Goal: Task Accomplishment & Management: Manage account settings

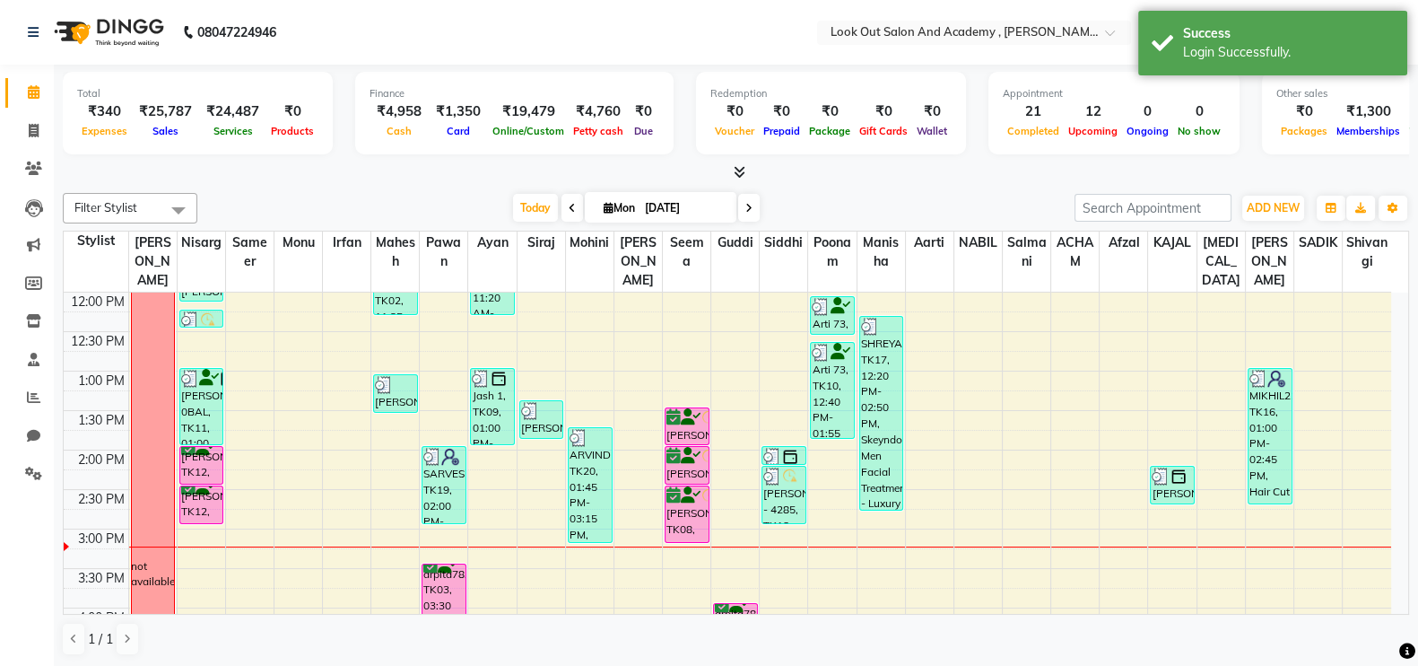
scroll to position [315, 0]
click at [569, 206] on icon at bounding box center [572, 208] width 7 height 11
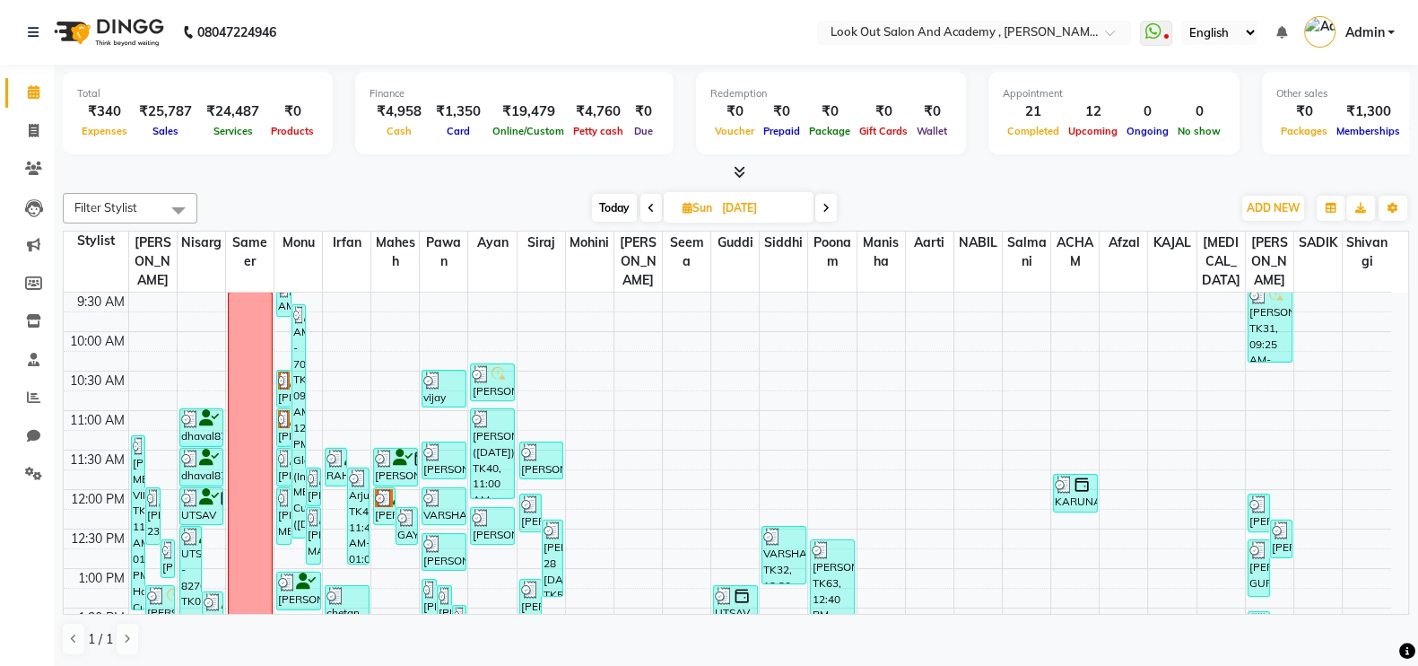
scroll to position [0, 0]
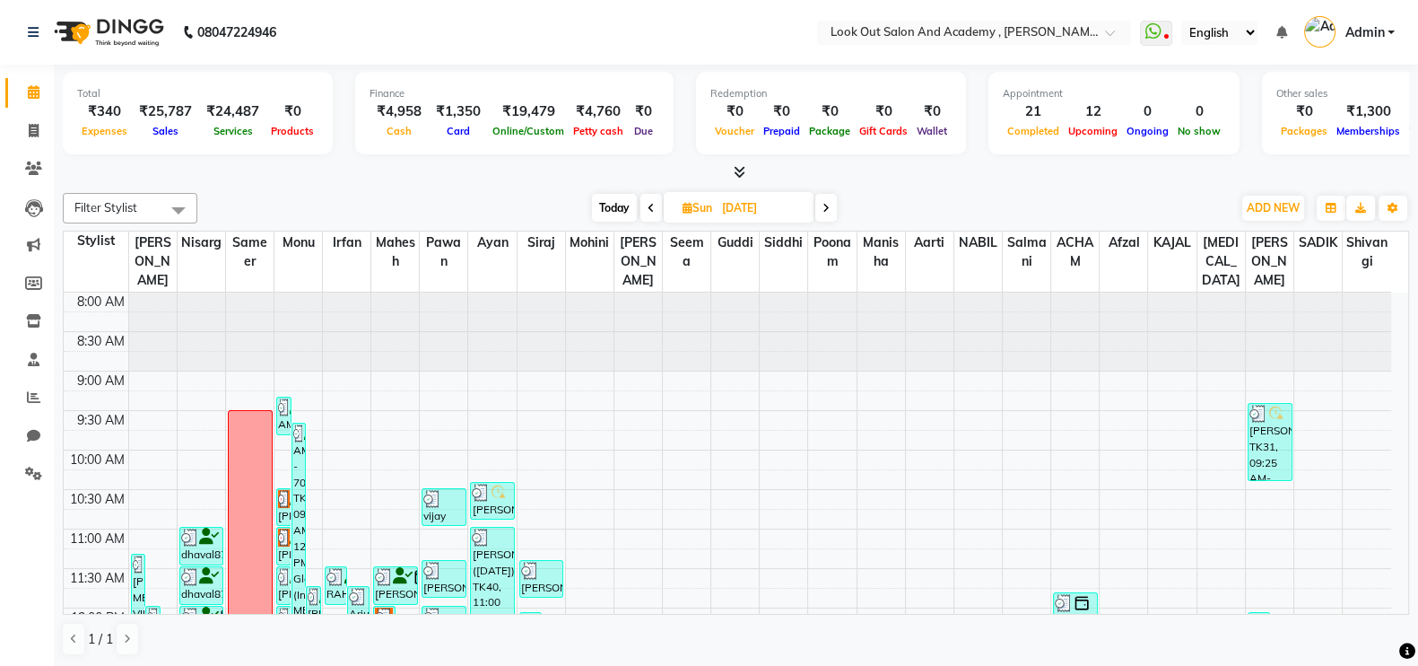
click at [604, 199] on span "Today" at bounding box center [614, 208] width 45 height 28
type input "[DATE]"
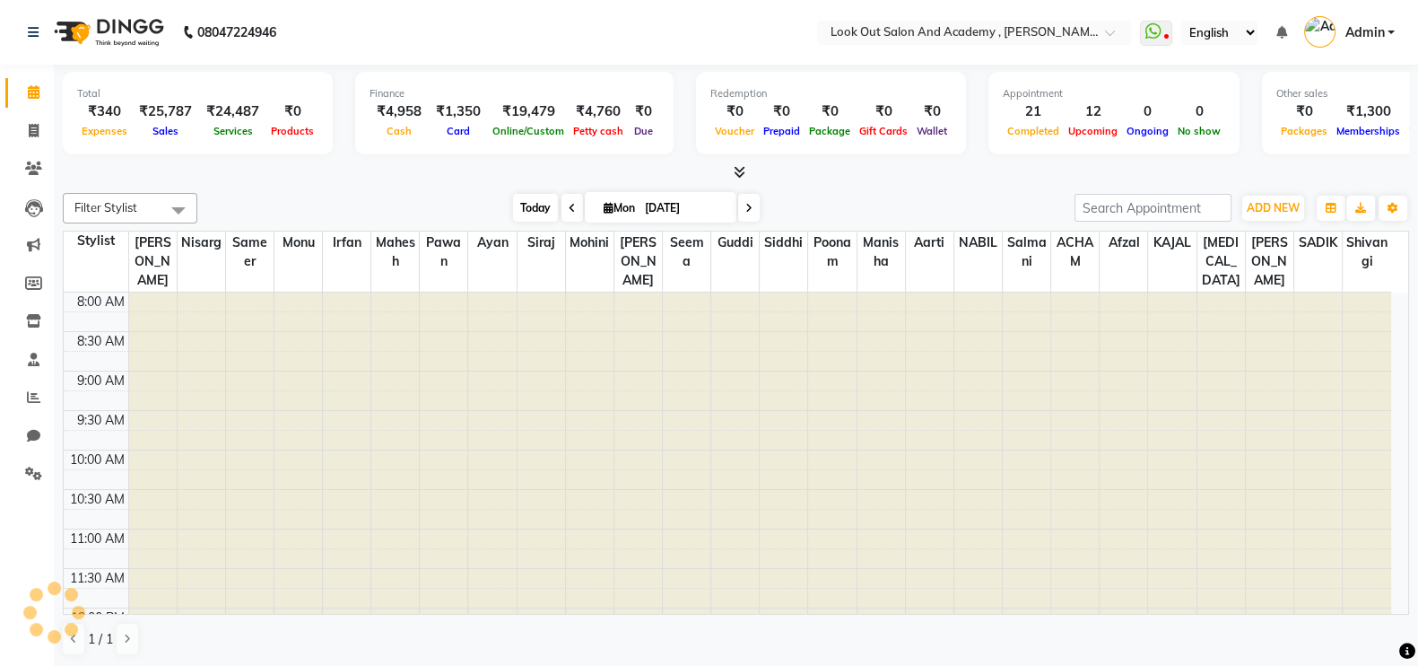
scroll to position [548, 0]
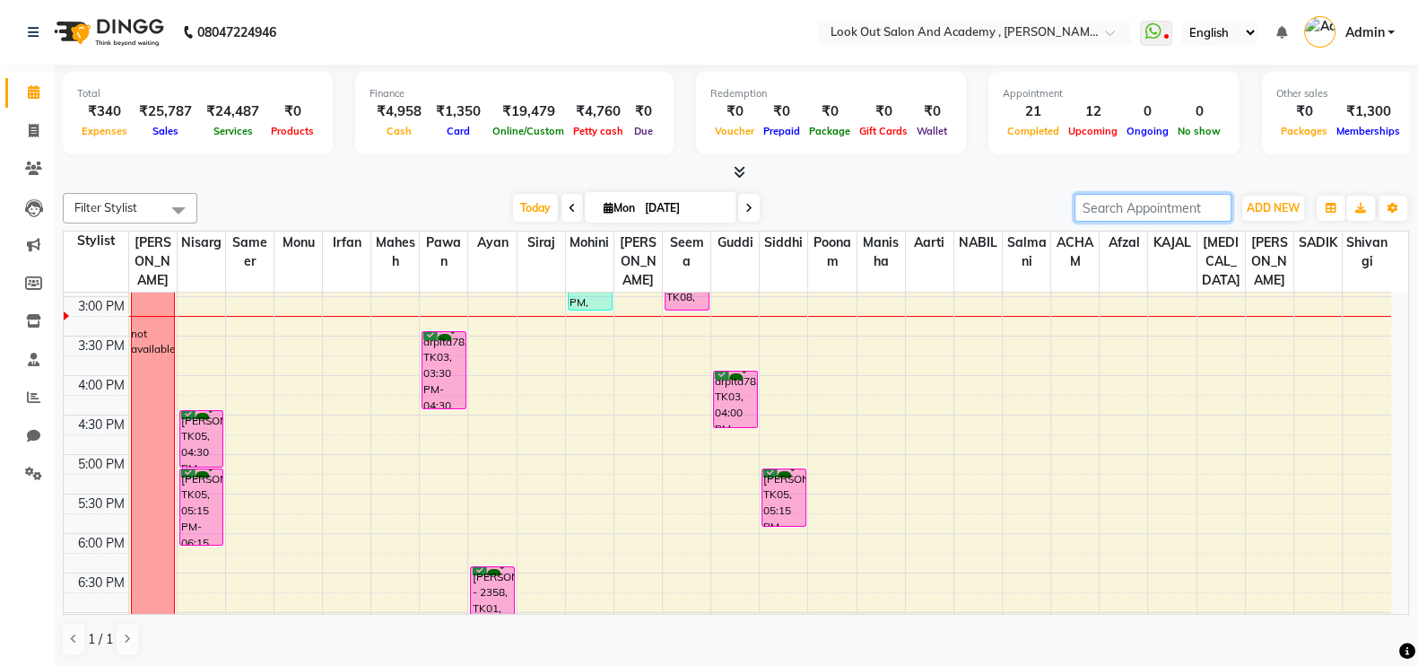
click at [1186, 209] on input "search" at bounding box center [1153, 208] width 157 height 28
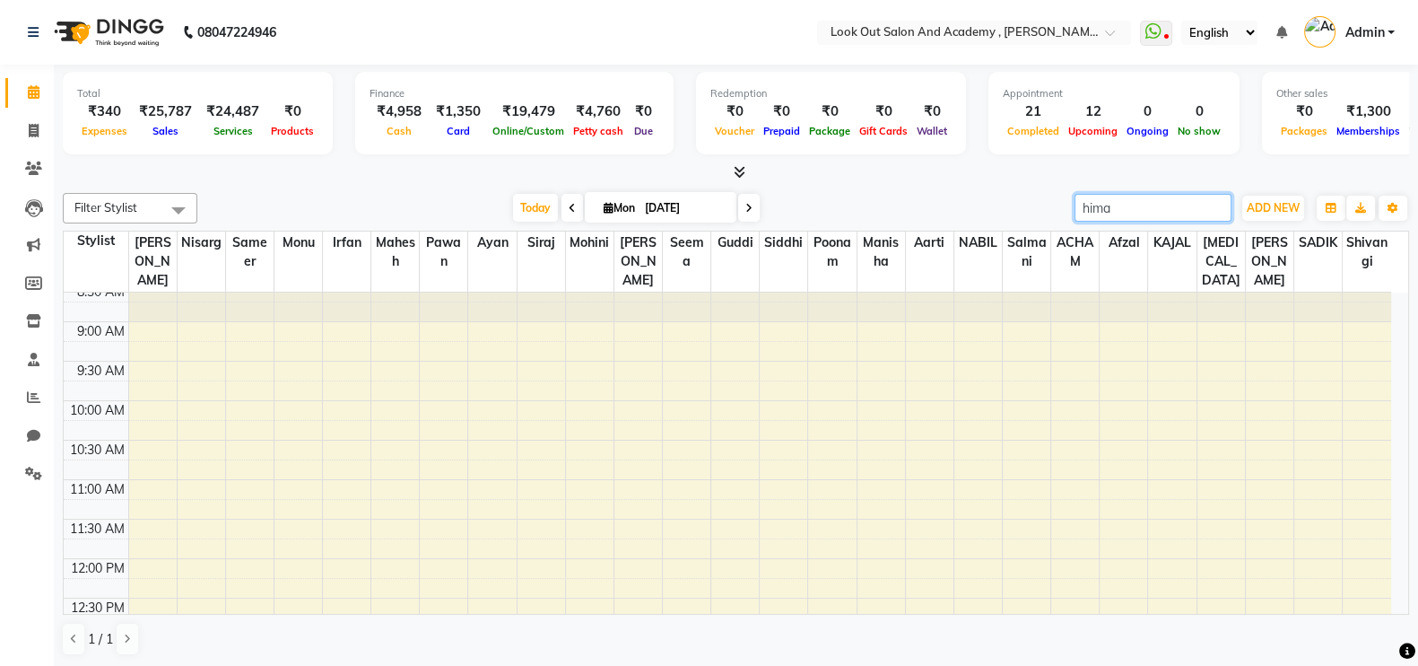
scroll to position [48, 0]
type input "himanshi"
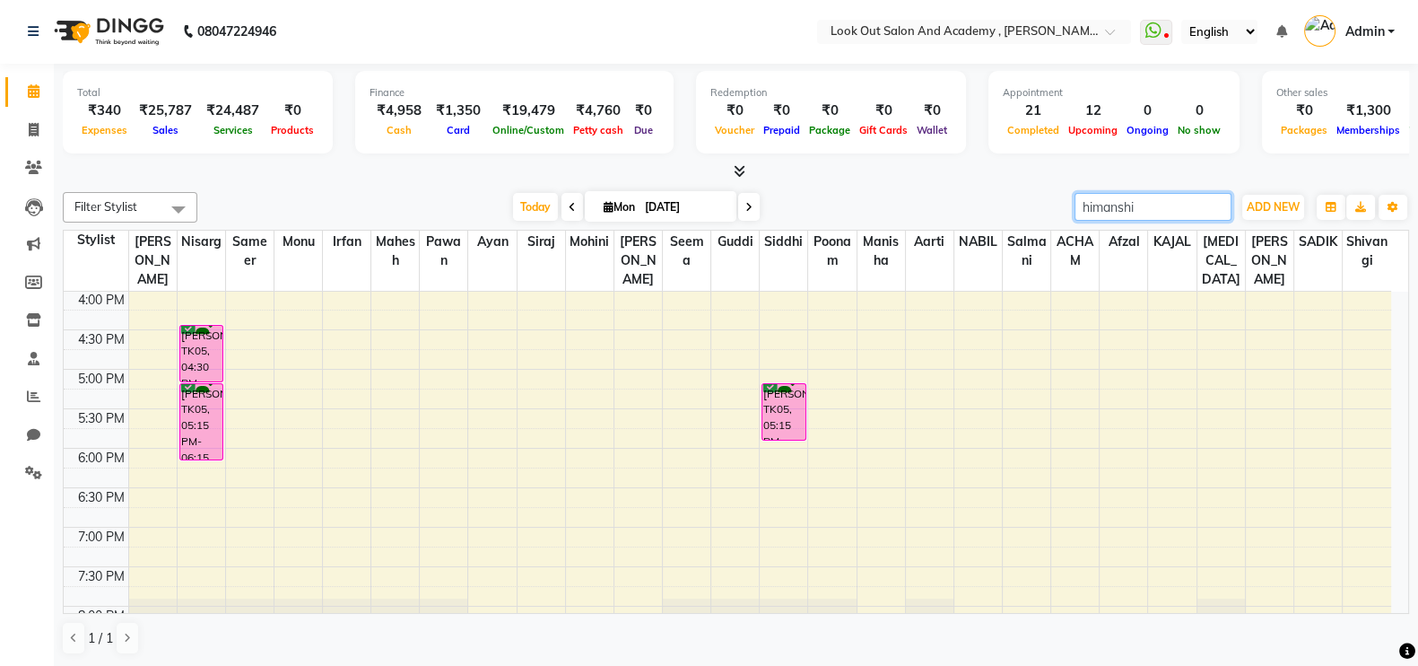
scroll to position [606, 0]
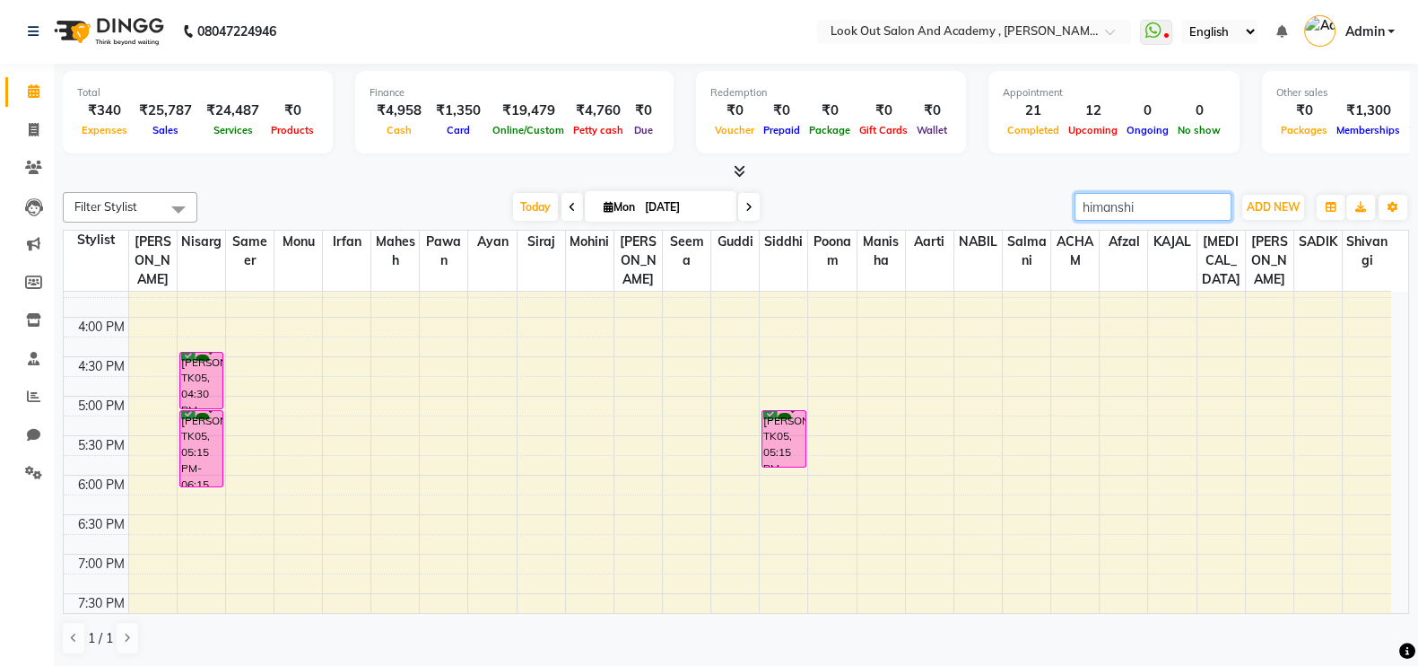
click at [1147, 202] on input "himanshi" at bounding box center [1153, 207] width 157 height 28
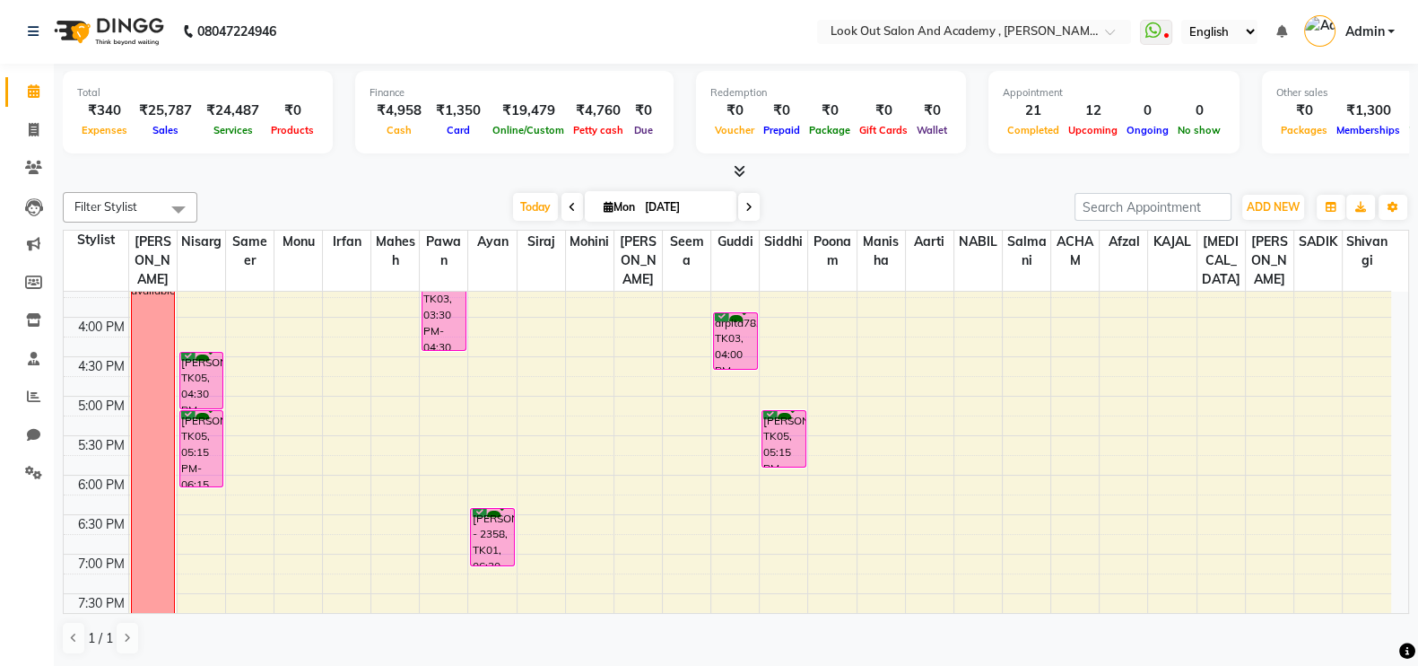
click at [569, 205] on icon at bounding box center [572, 207] width 7 height 11
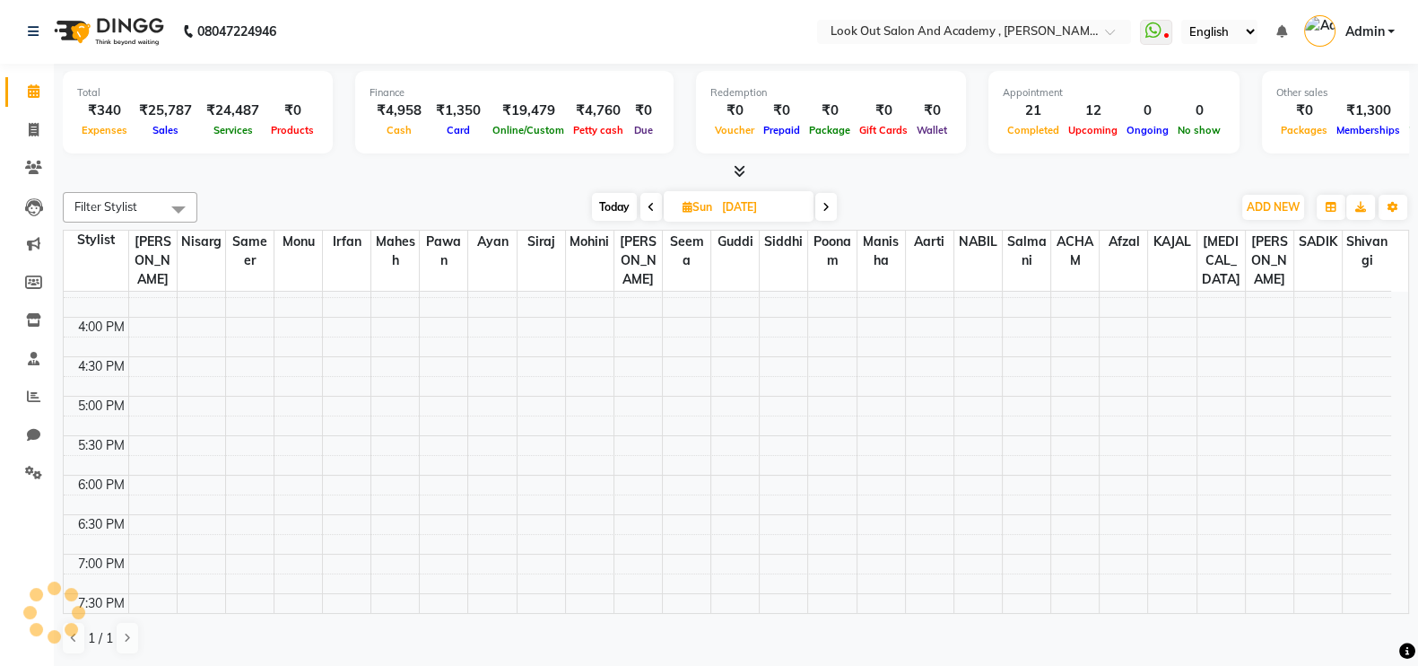
scroll to position [548, 0]
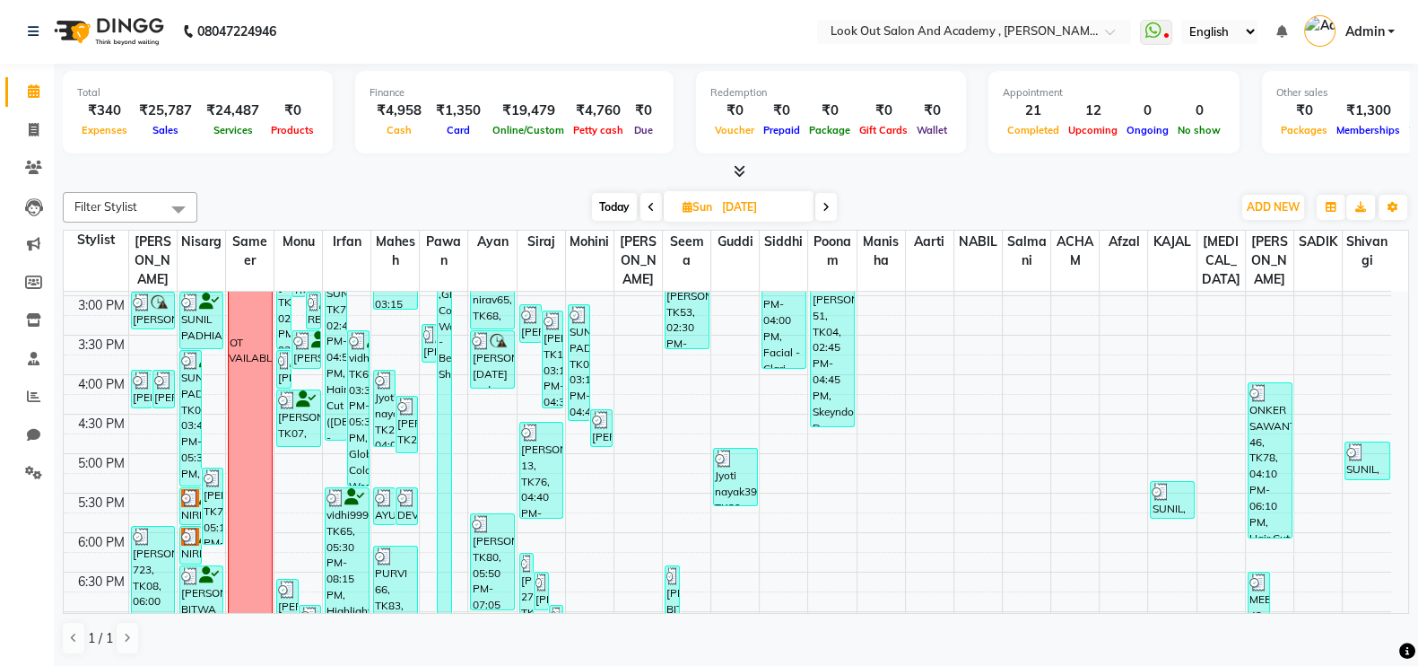
click at [565, 205] on div "[DATE] [DATE]" at bounding box center [714, 207] width 1016 height 27
click at [650, 208] on icon at bounding box center [651, 207] width 7 height 11
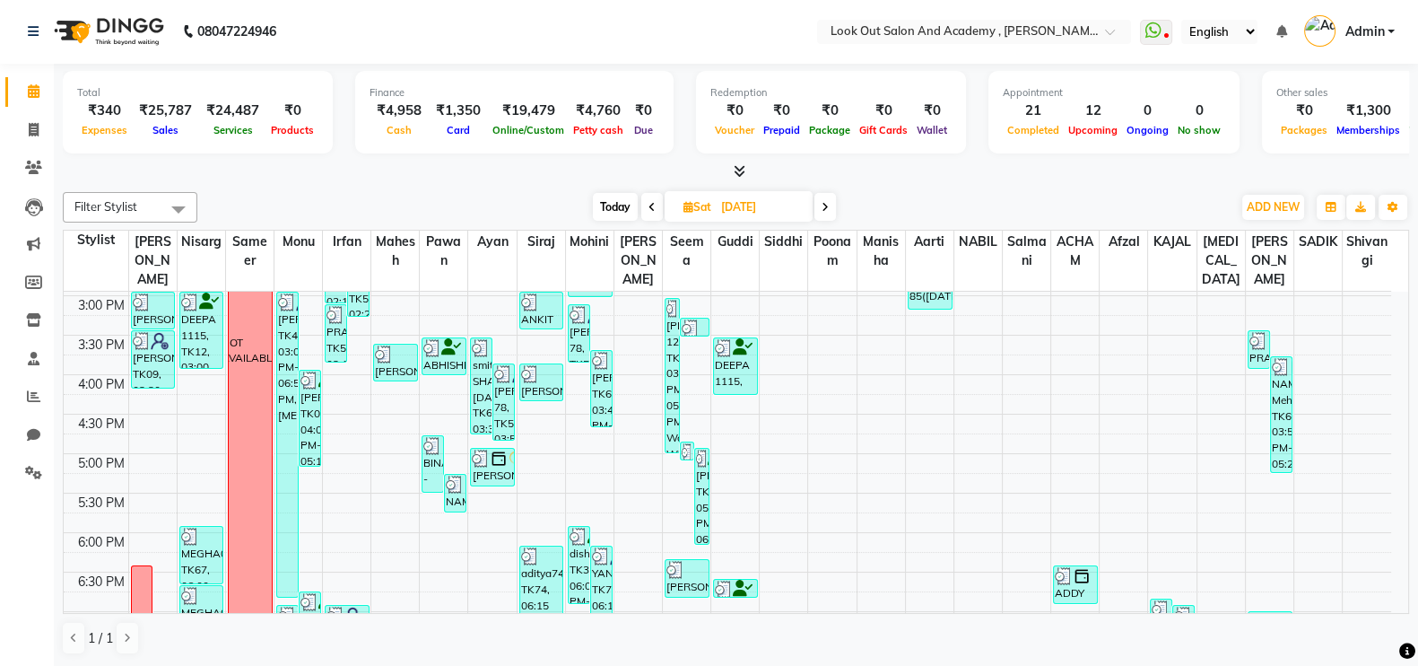
click at [650, 208] on icon at bounding box center [652, 207] width 7 height 11
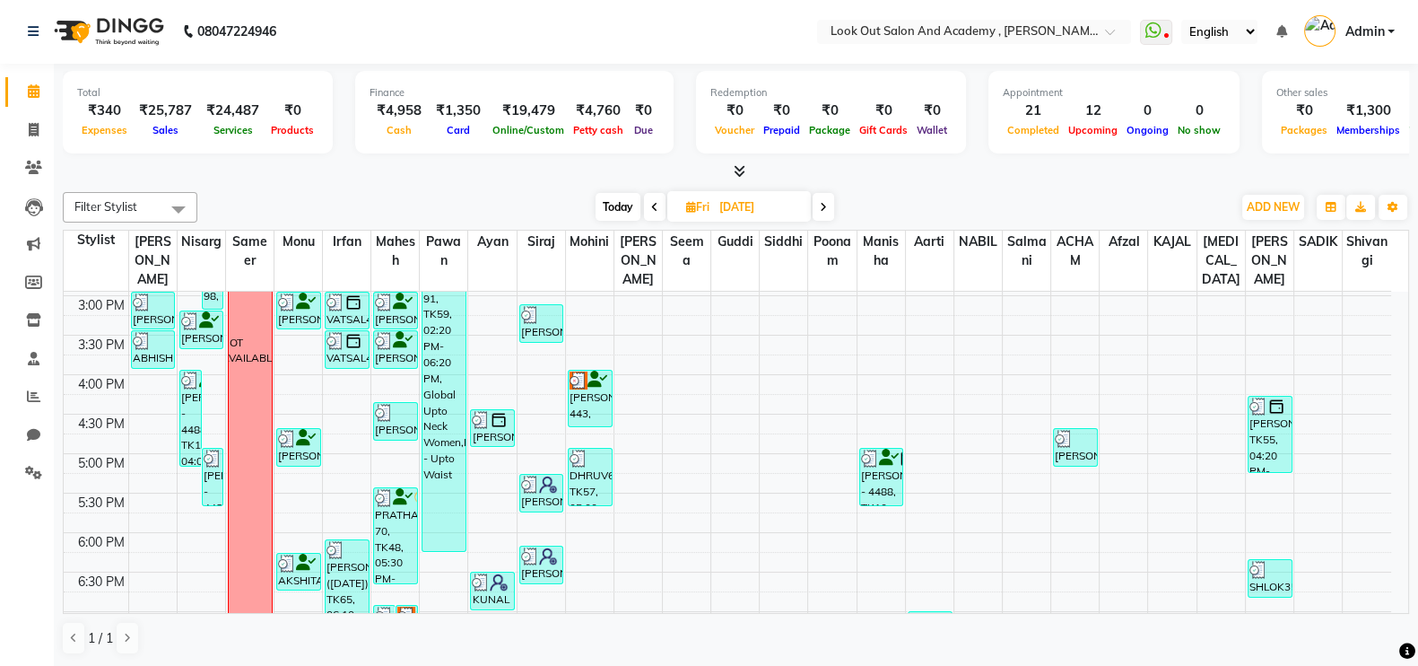
click at [651, 208] on icon at bounding box center [654, 207] width 7 height 11
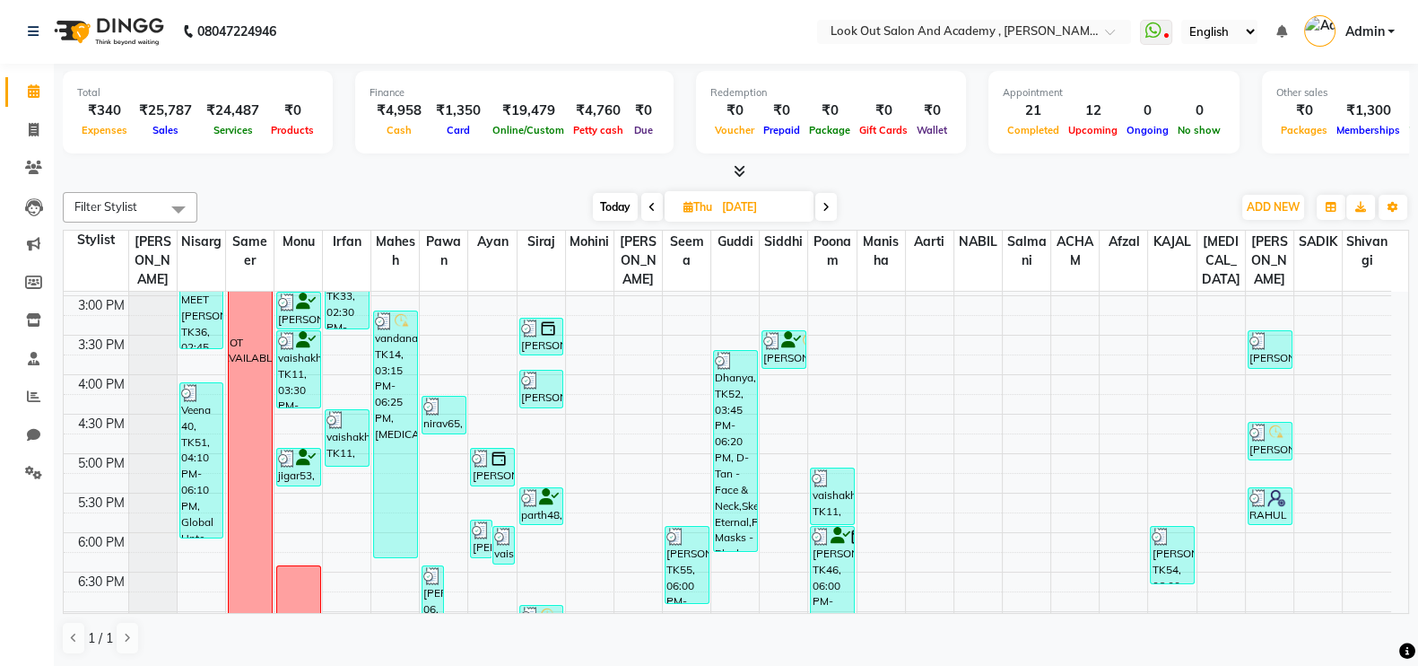
click at [613, 208] on span "Today" at bounding box center [615, 207] width 45 height 28
type input "[DATE]"
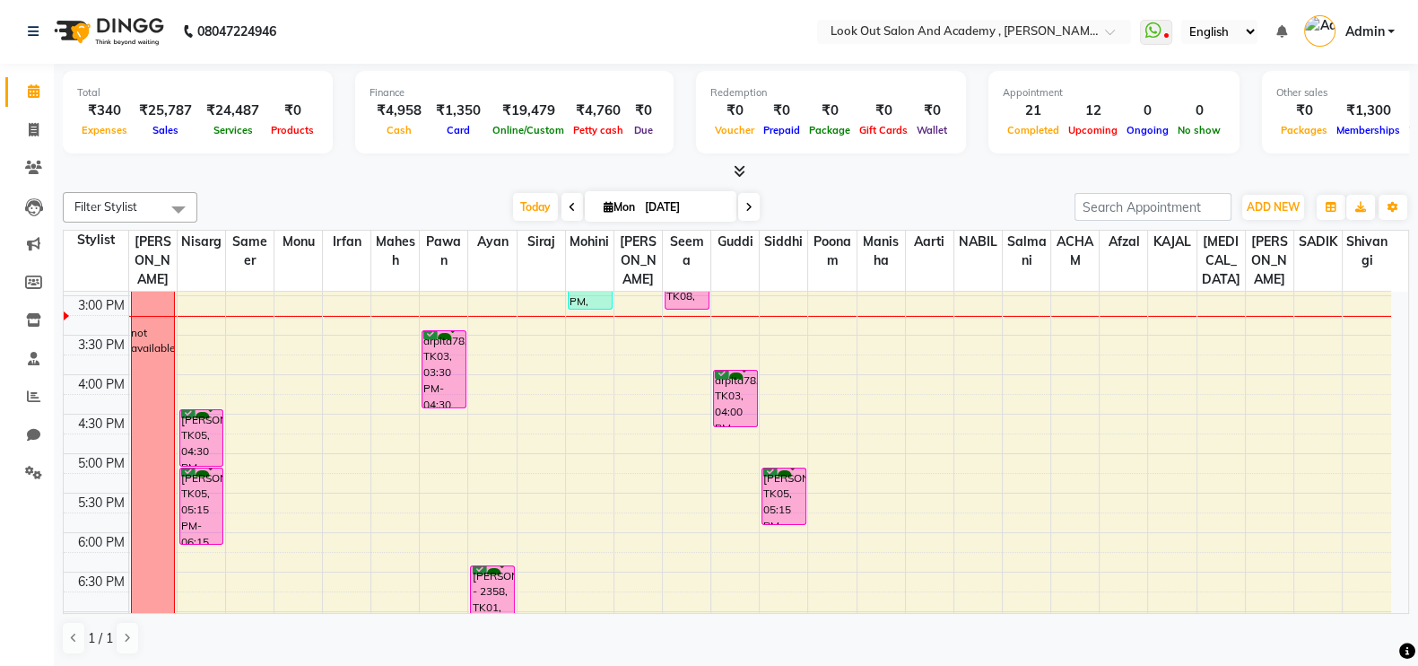
click at [156, 112] on div "₹25,787" at bounding box center [165, 110] width 67 height 21
click at [33, 391] on icon at bounding box center [33, 395] width 13 height 13
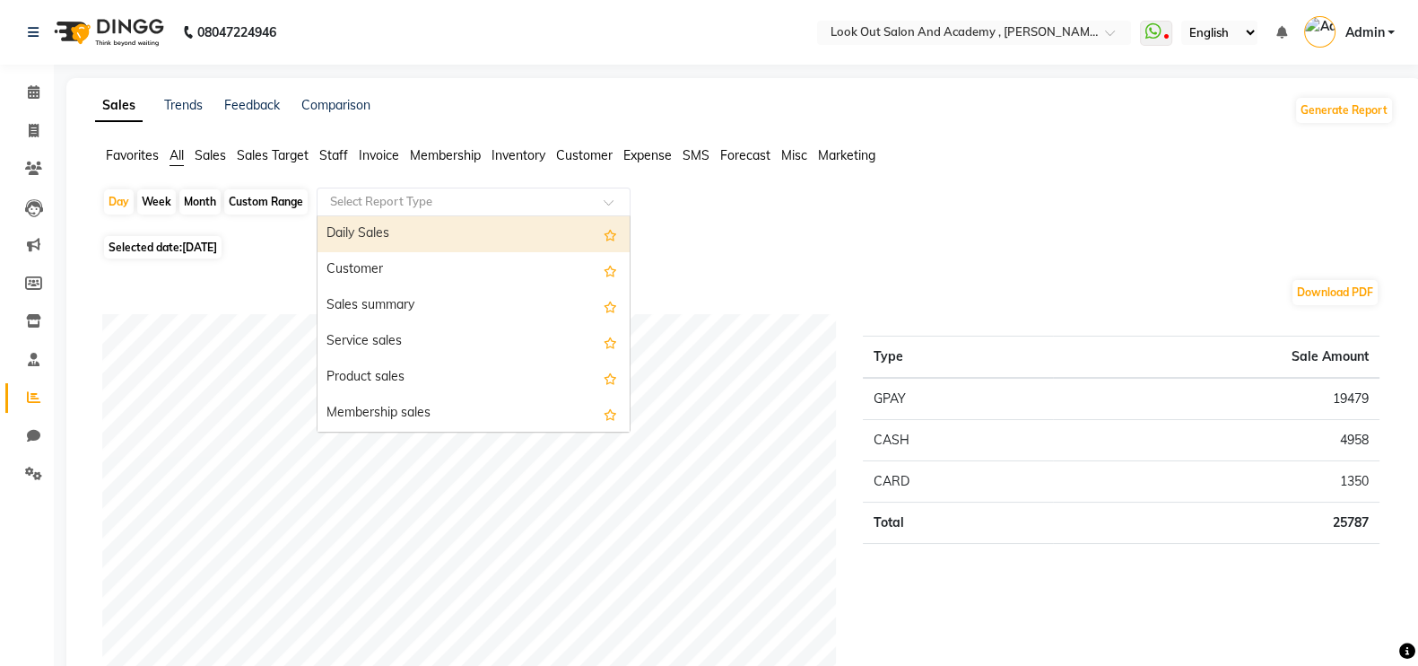
click at [398, 199] on input "text" at bounding box center [456, 202] width 258 height 18
click at [379, 231] on div "Daily Sales" at bounding box center [474, 234] width 312 height 36
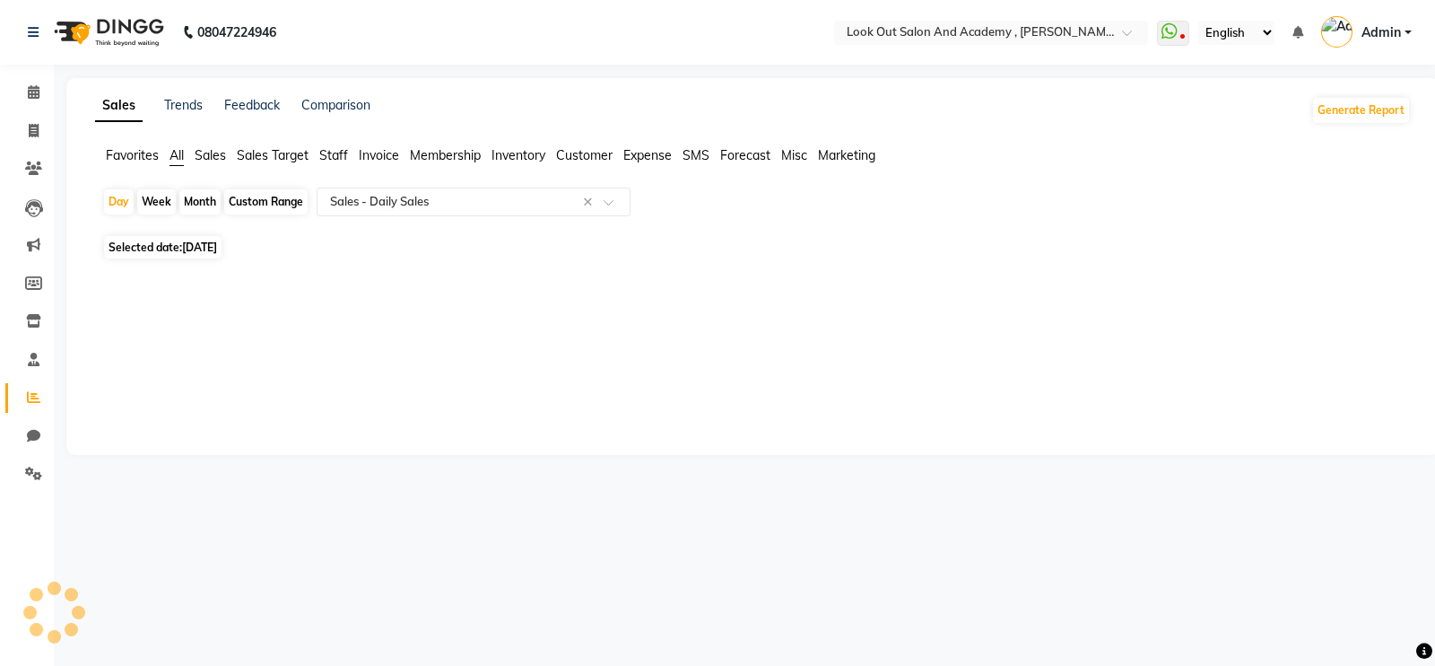
click at [210, 194] on div "Month" at bounding box center [199, 201] width 41 height 25
select select "9"
select select "2025"
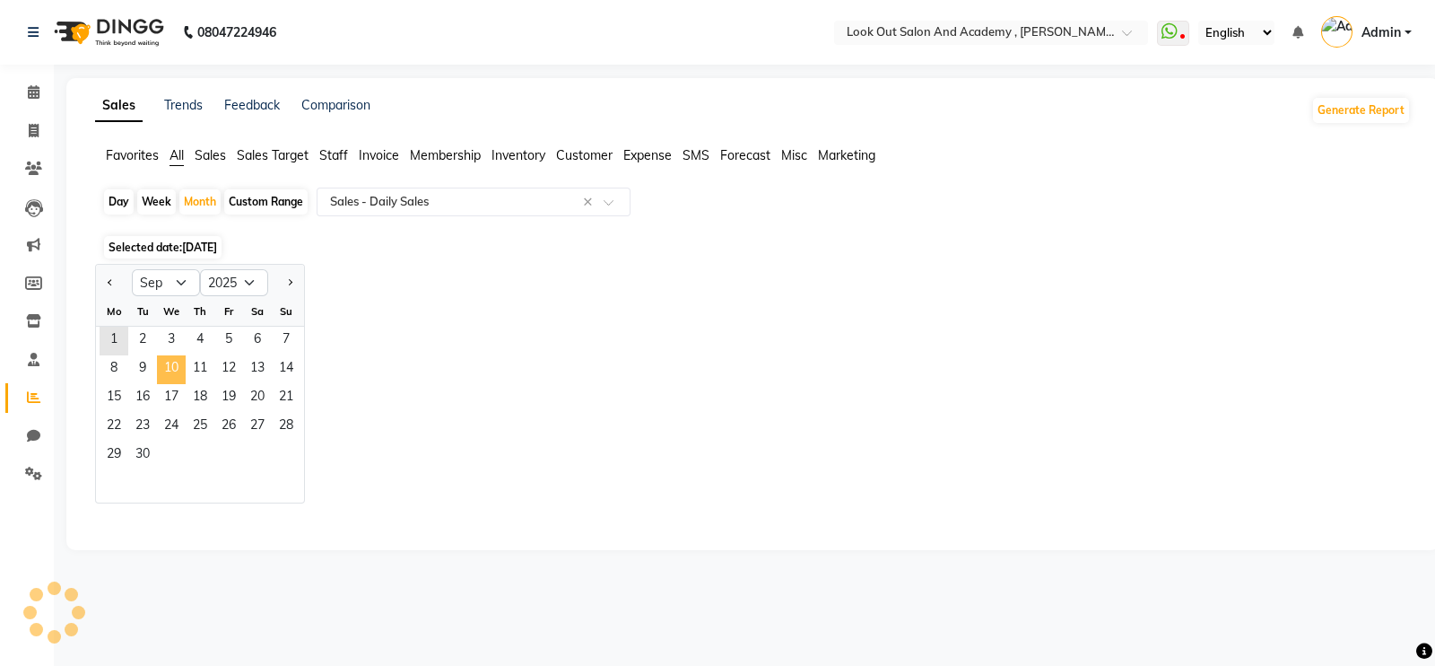
select select "full_report"
select select "pdf"
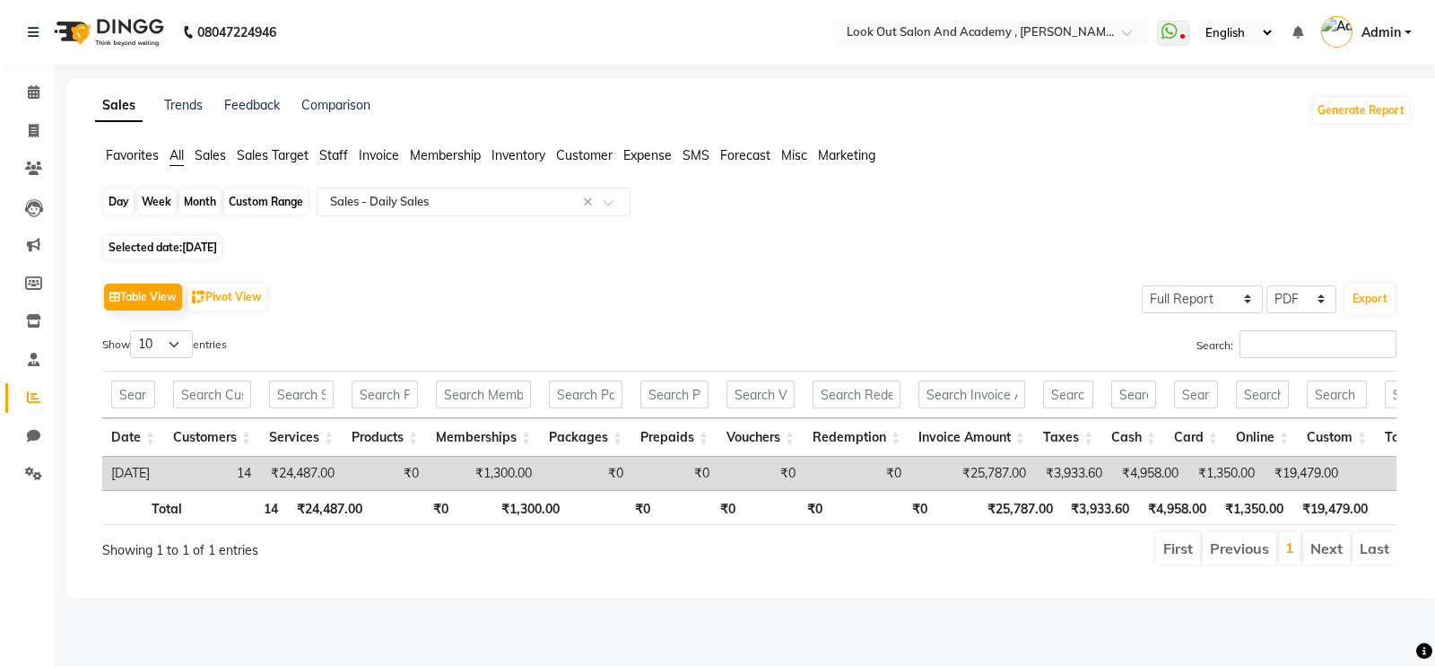
click at [201, 196] on div "Month" at bounding box center [199, 201] width 41 height 25
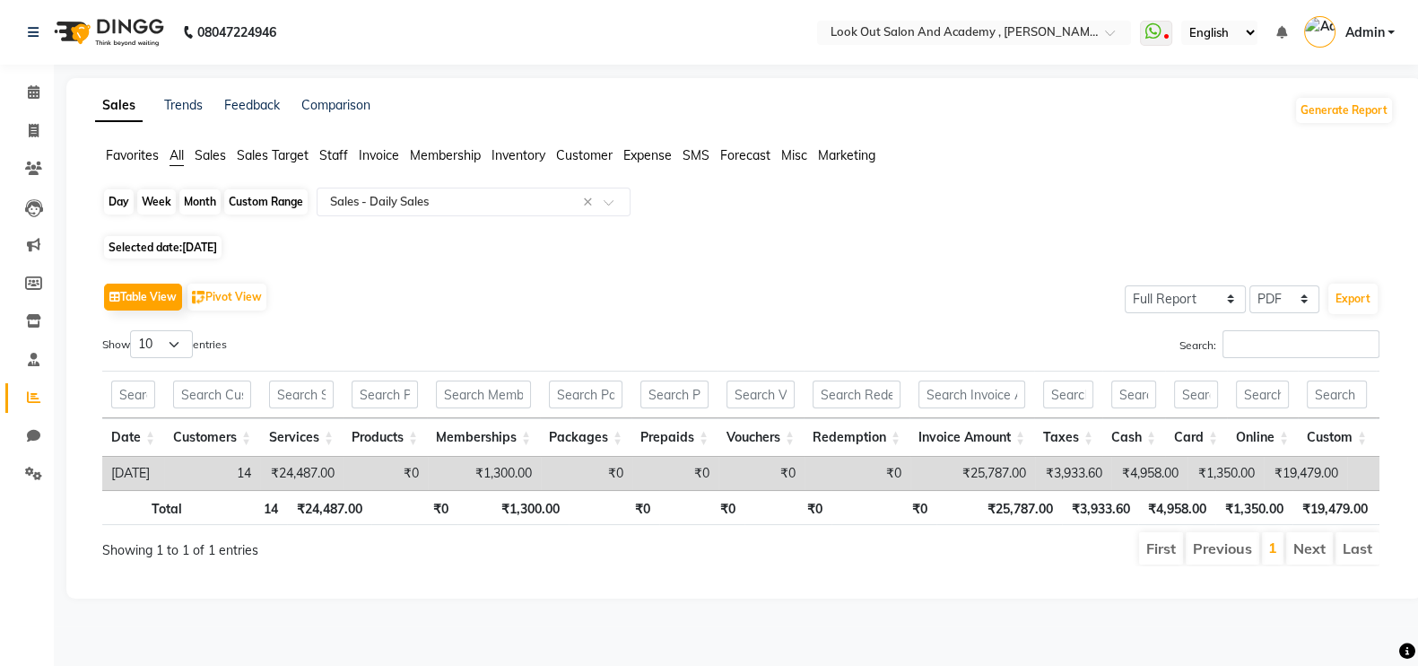
select select "9"
select select "2025"
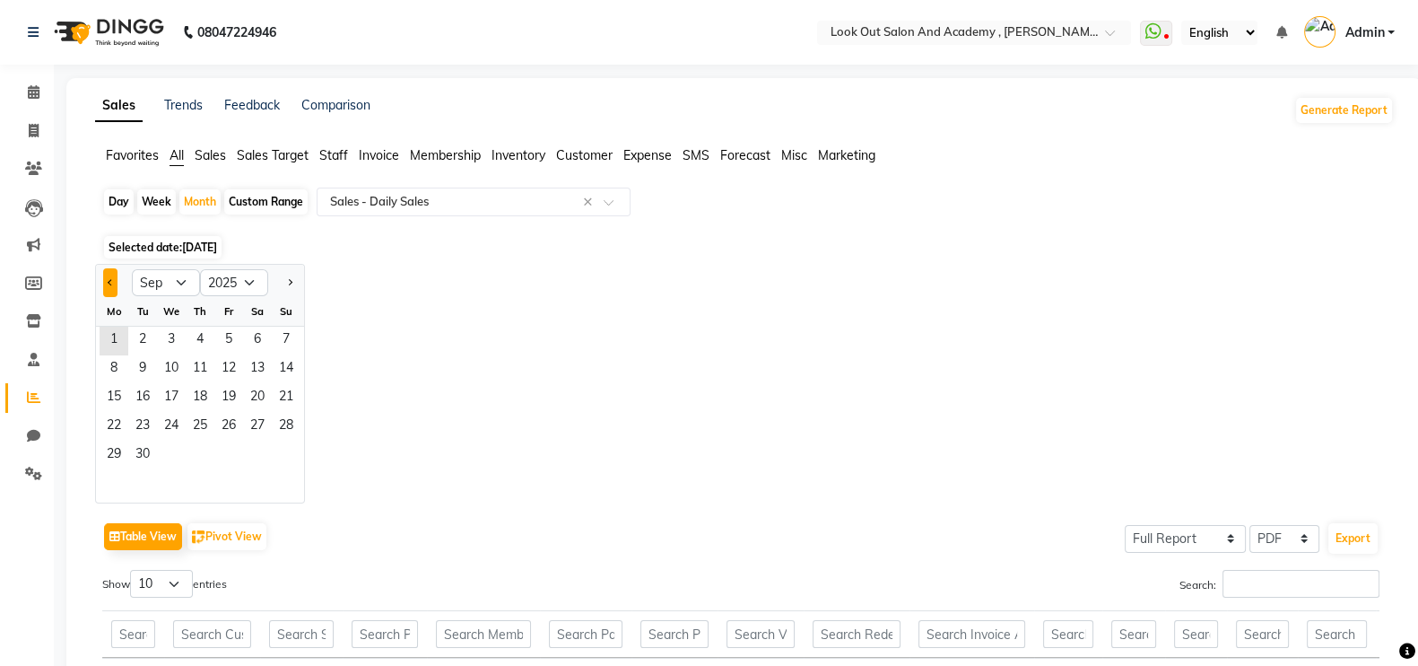
click at [111, 283] on span "Previous month" at bounding box center [111, 281] width 6 height 6
select select "8"
click at [222, 337] on span "1" at bounding box center [228, 341] width 29 height 29
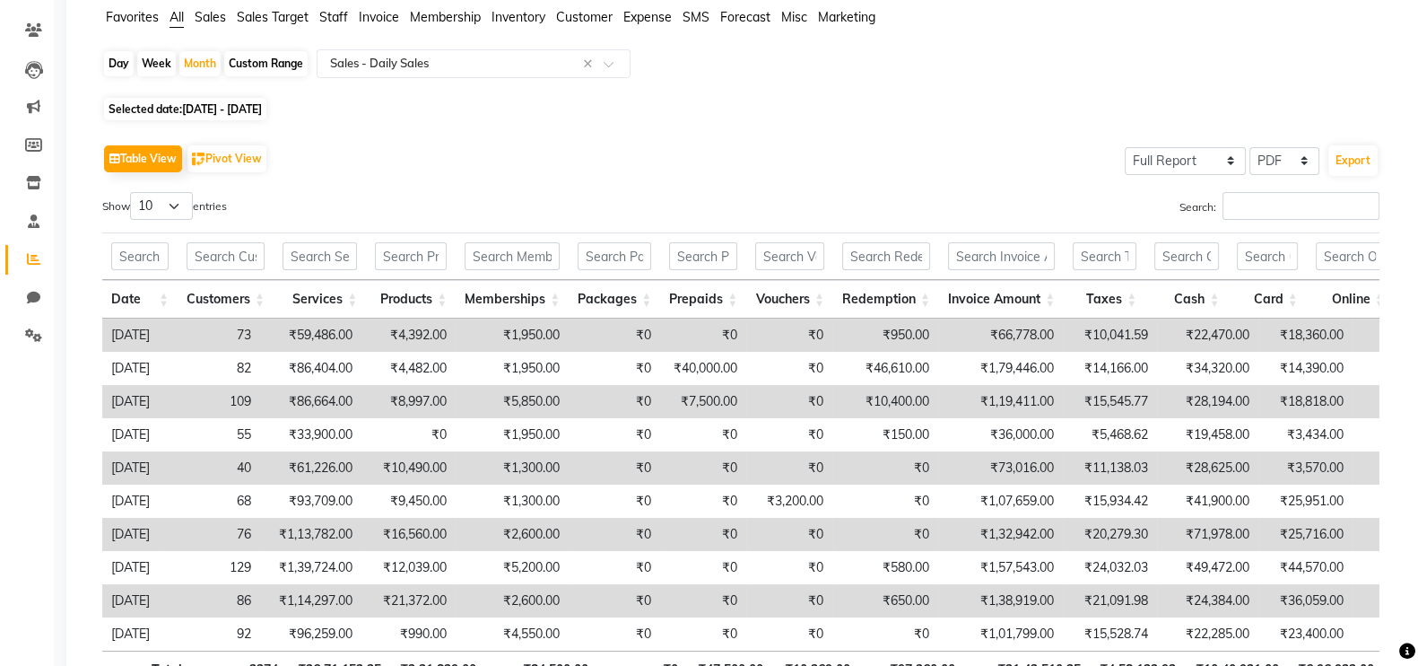
scroll to position [223, 0]
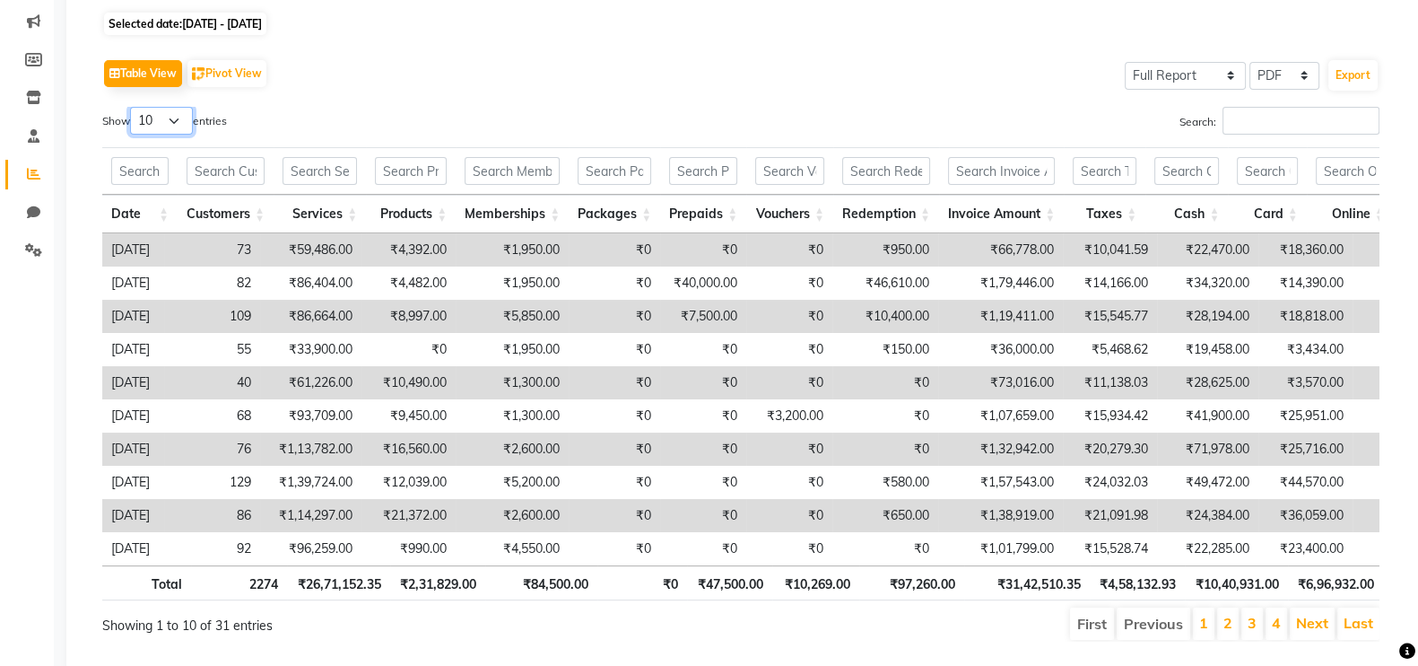
click at [187, 118] on select "10 25 50 100" at bounding box center [161, 121] width 63 height 28
select select "100"
click at [133, 107] on select "10 25 50 100" at bounding box center [161, 121] width 63 height 28
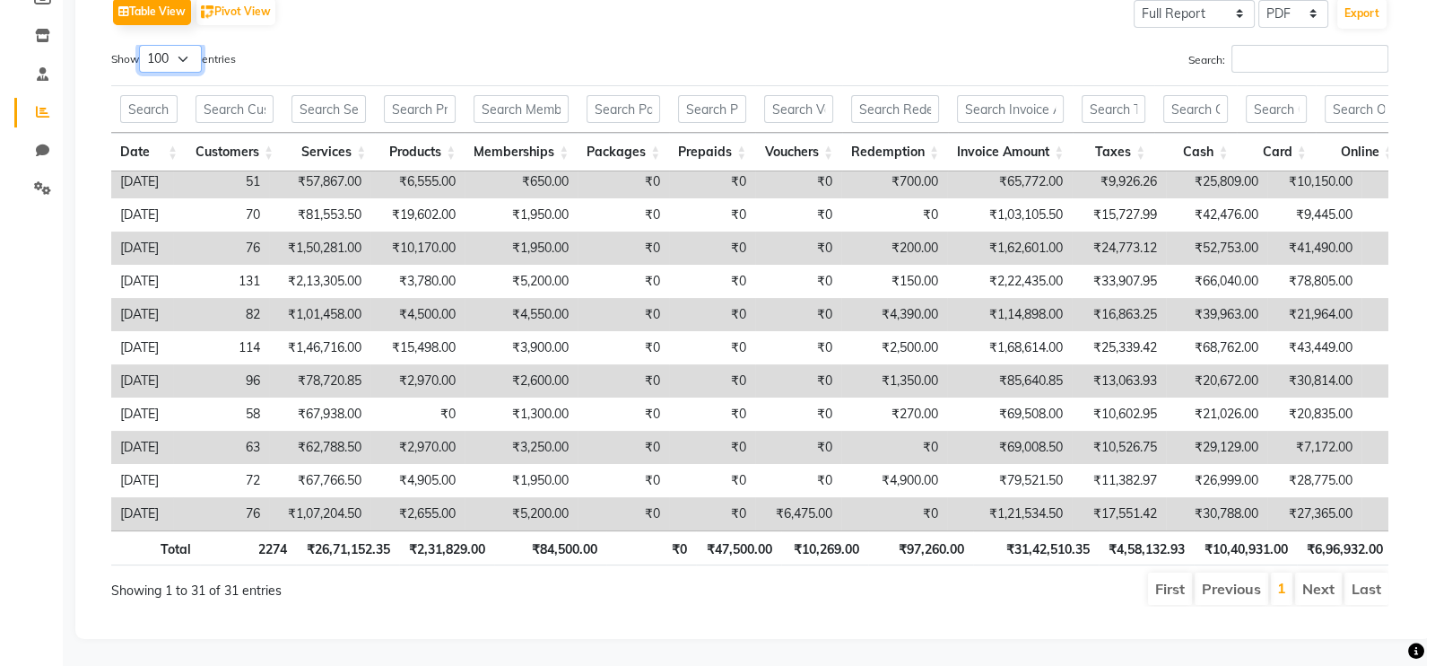
scroll to position [0, 0]
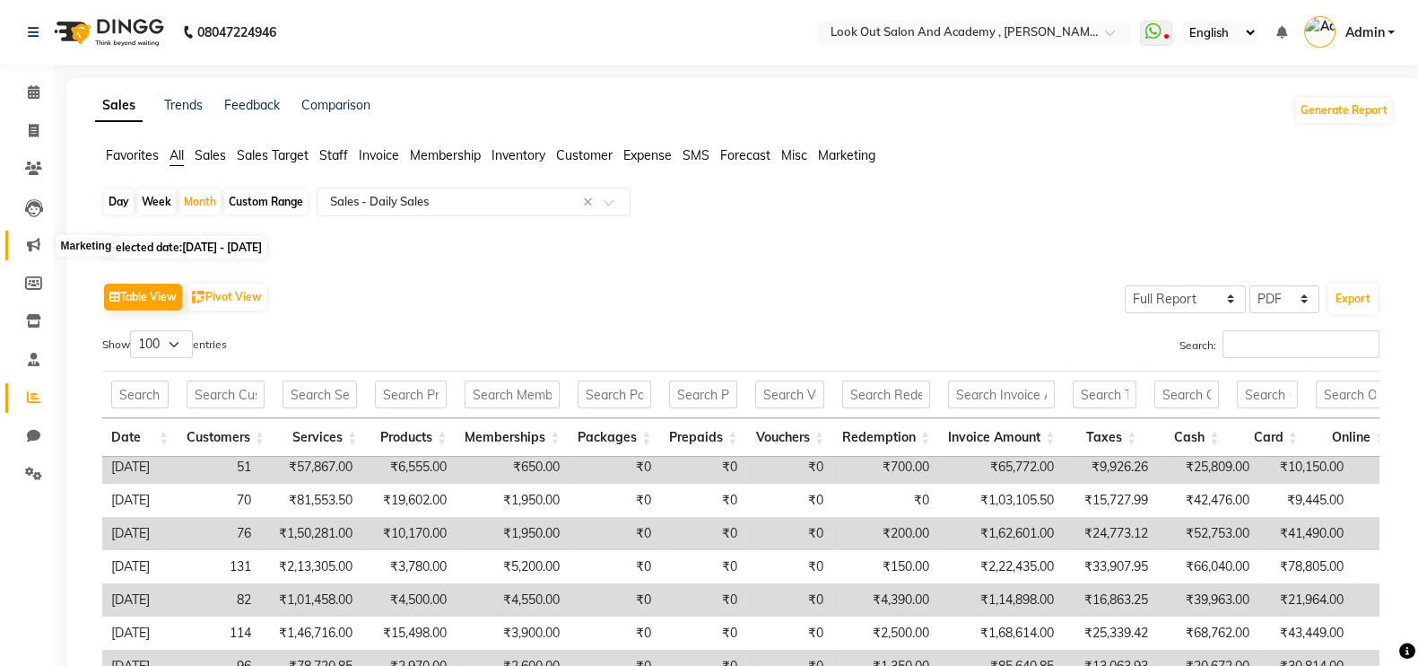
click at [39, 247] on icon at bounding box center [33, 244] width 13 height 13
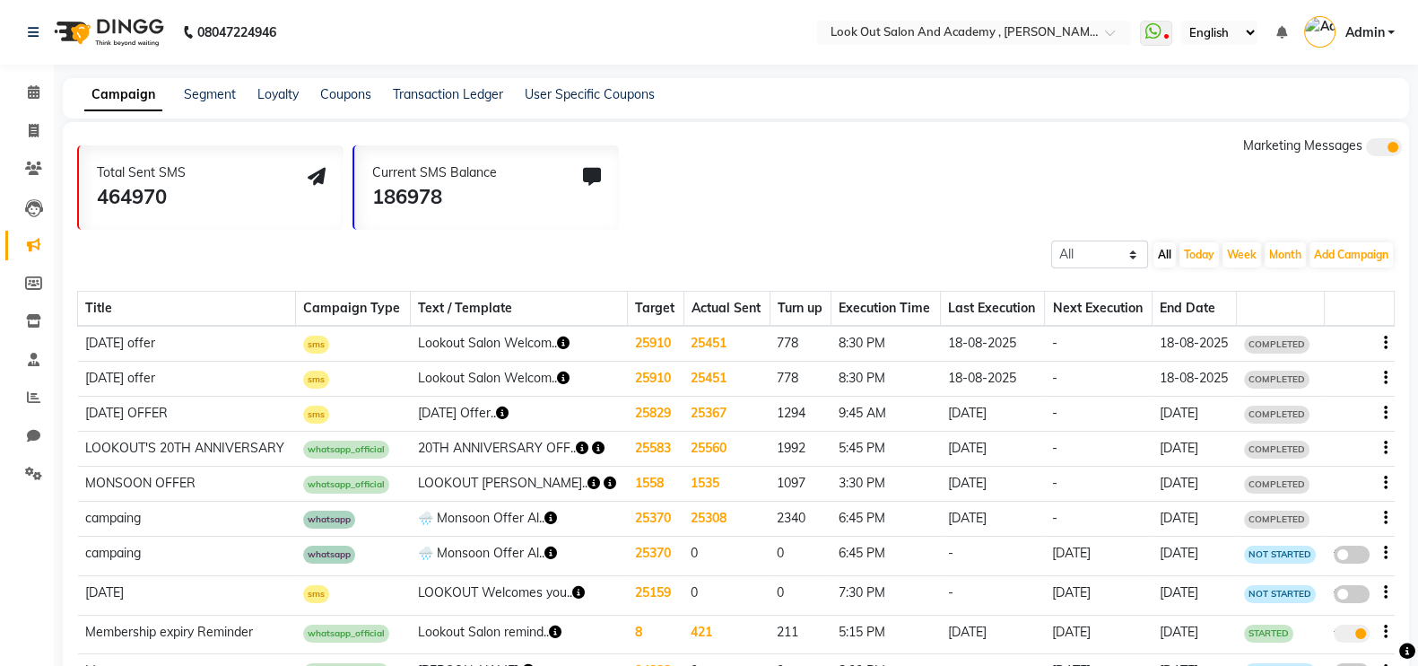
click at [1360, 21] on link "Admin" at bounding box center [1349, 33] width 91 height 30
click at [1312, 132] on link "Sign out" at bounding box center [1303, 129] width 164 height 28
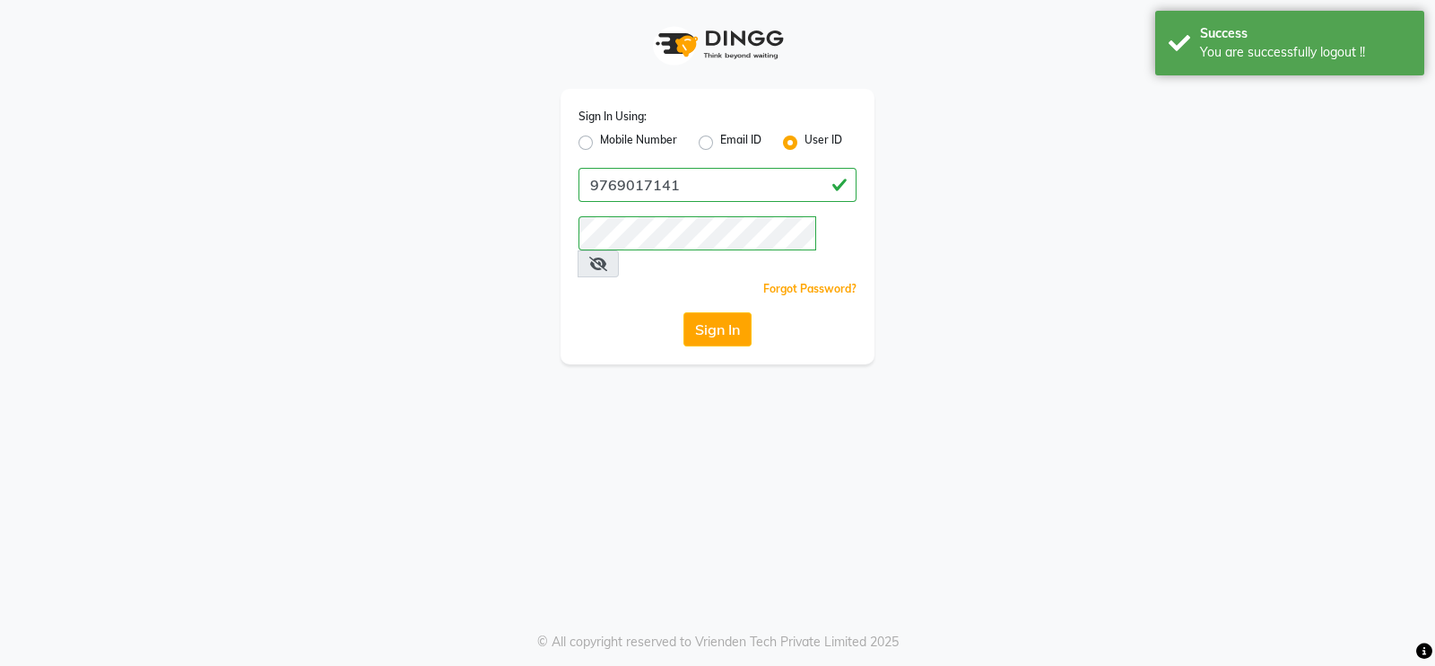
click at [600, 145] on label "Mobile Number" at bounding box center [638, 143] width 77 height 22
click at [600, 144] on input "Mobile Number" at bounding box center [606, 138] width 12 height 12
radio input "true"
radio input "false"
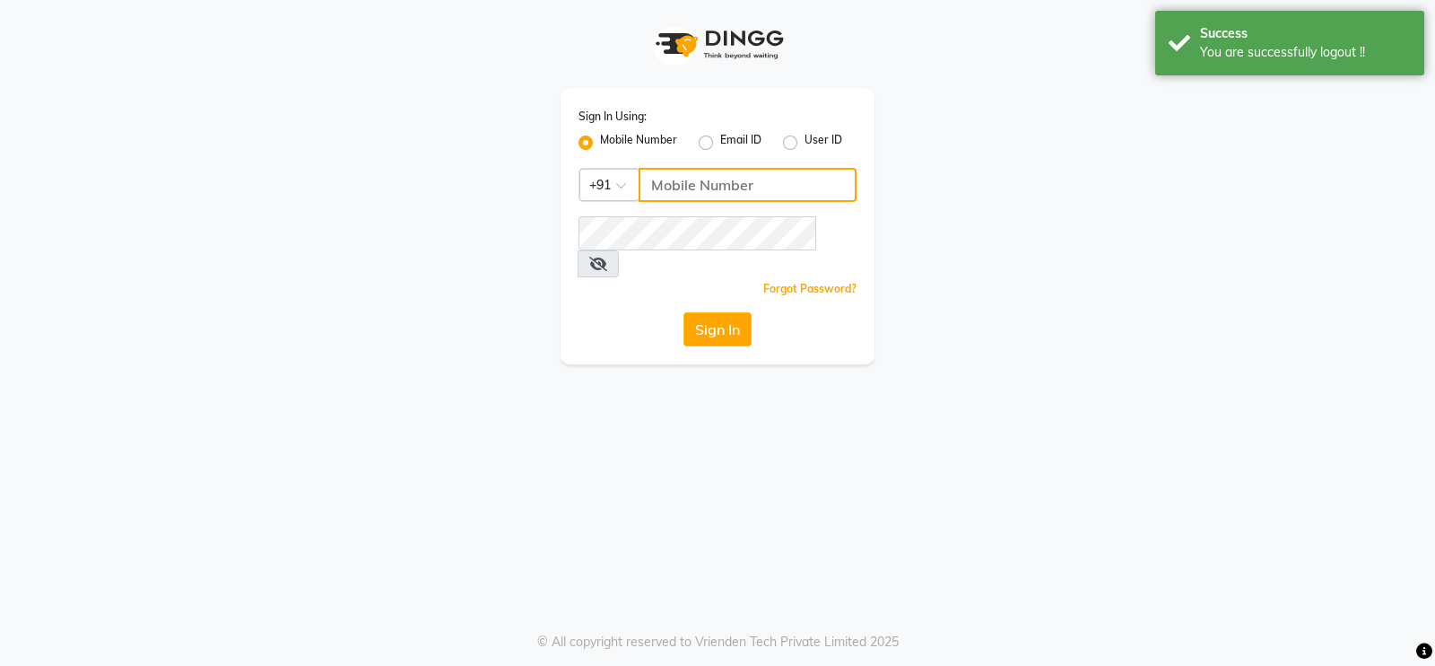
click at [744, 194] on input "Username" at bounding box center [748, 185] width 218 height 34
type input "9769017141"
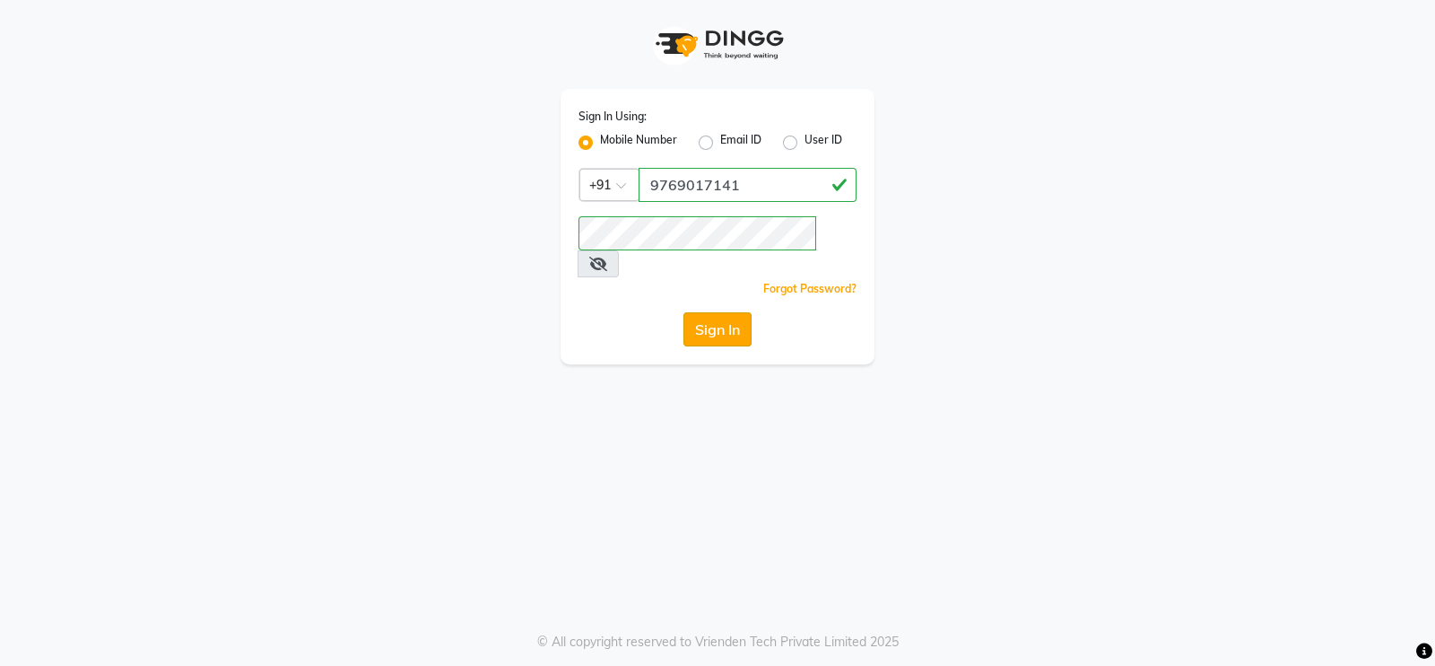
click at [716, 312] on button "Sign In" at bounding box center [718, 329] width 68 height 34
